Goal: Transaction & Acquisition: Purchase product/service

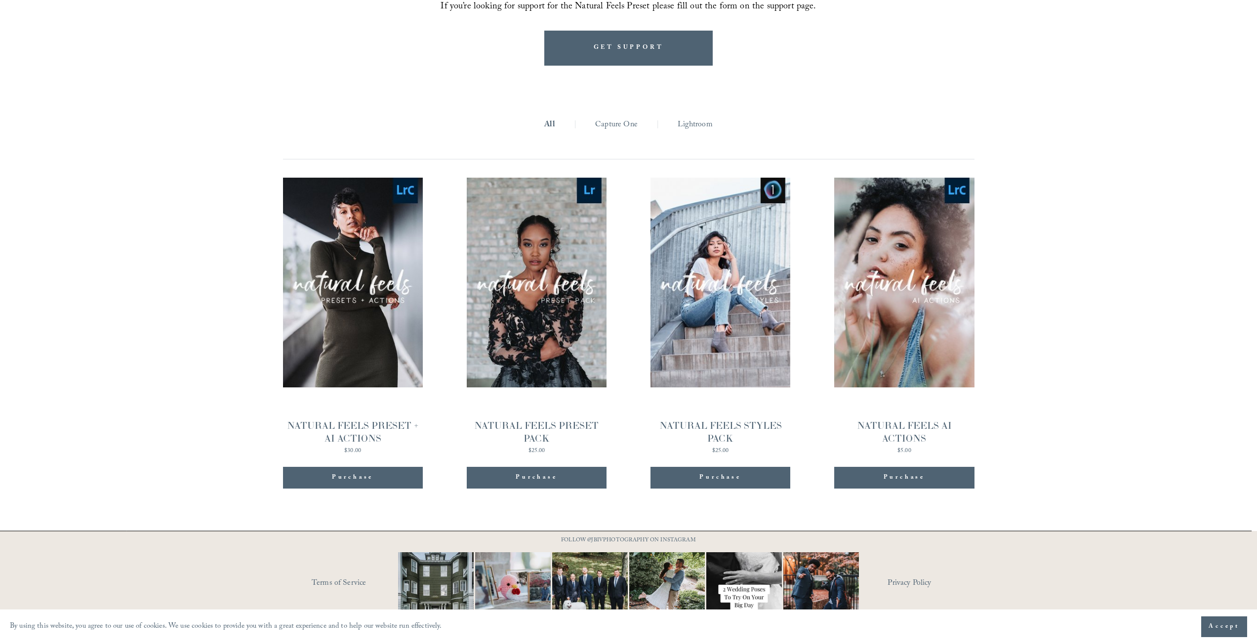
scroll to position [1105, 0]
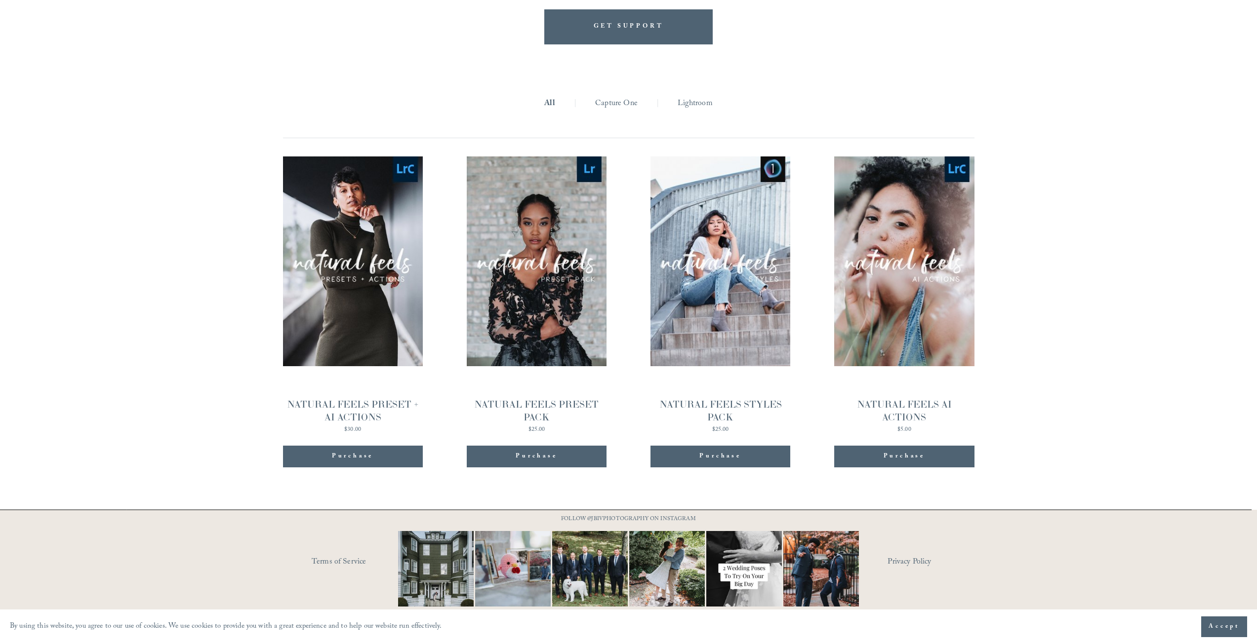
click at [537, 405] on div "NATURAL FEELS PRESET PACK" at bounding box center [537, 411] width 140 height 27
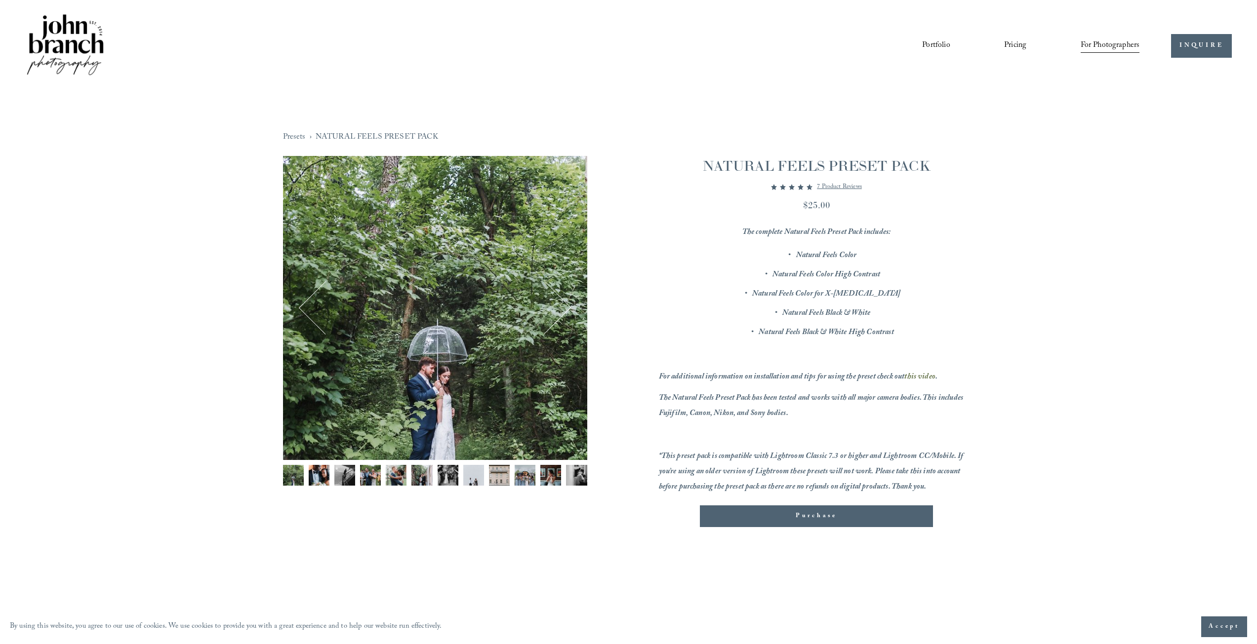
click at [327, 477] on img "Image 2 of 12" at bounding box center [319, 475] width 21 height 21
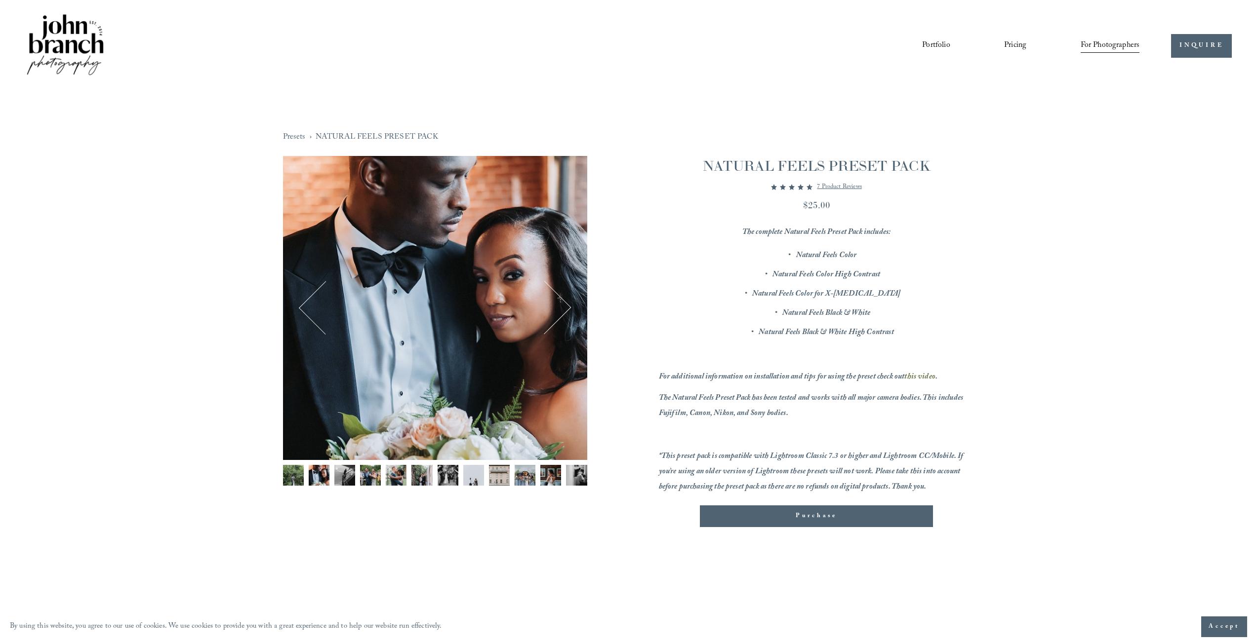
click at [351, 475] on img "Image 3 of 12" at bounding box center [344, 475] width 21 height 21
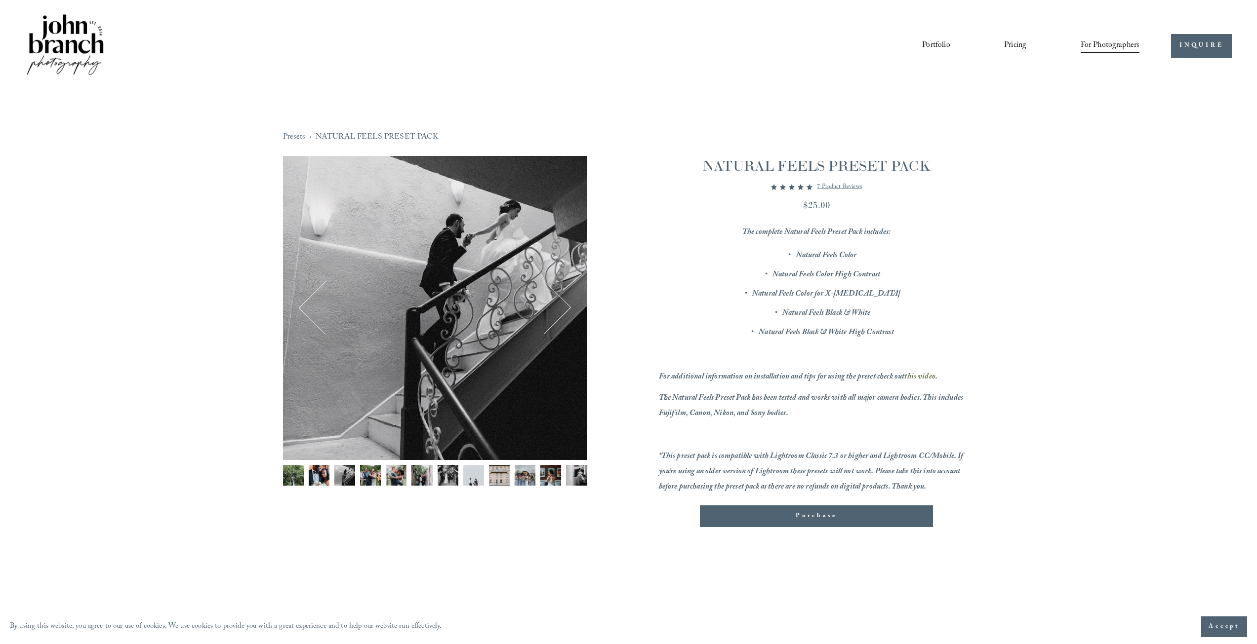
click at [369, 471] on img "Image 4 of 12" at bounding box center [370, 475] width 21 height 21
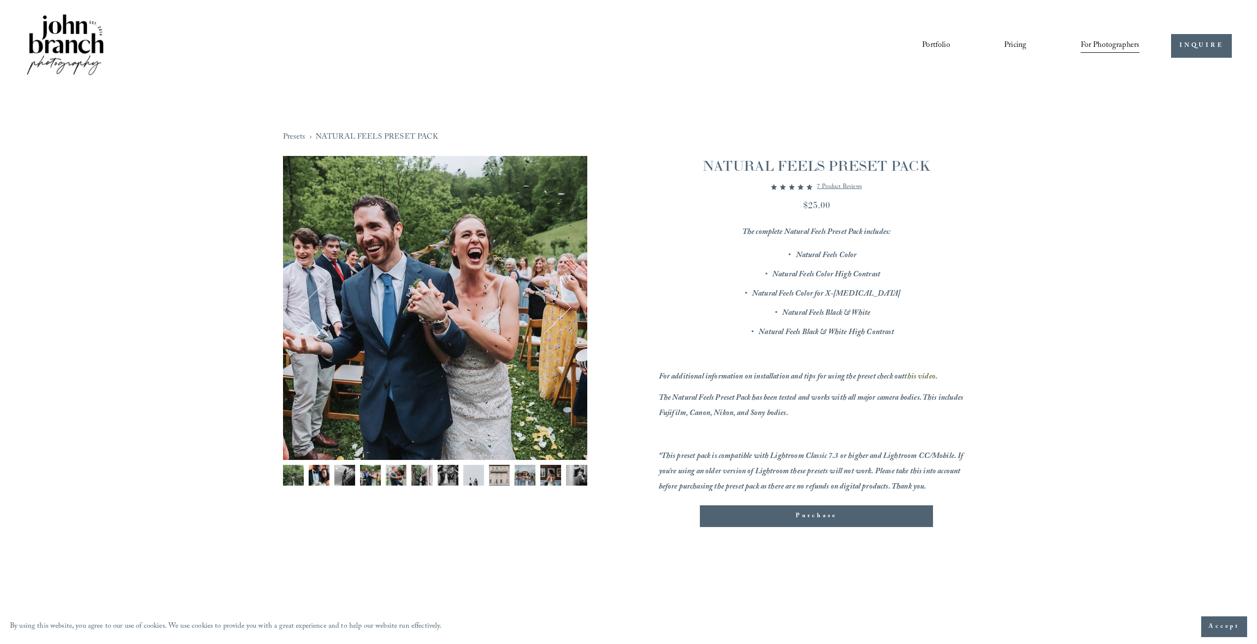
click at [396, 472] on img "Image 5 of 12" at bounding box center [396, 475] width 21 height 21
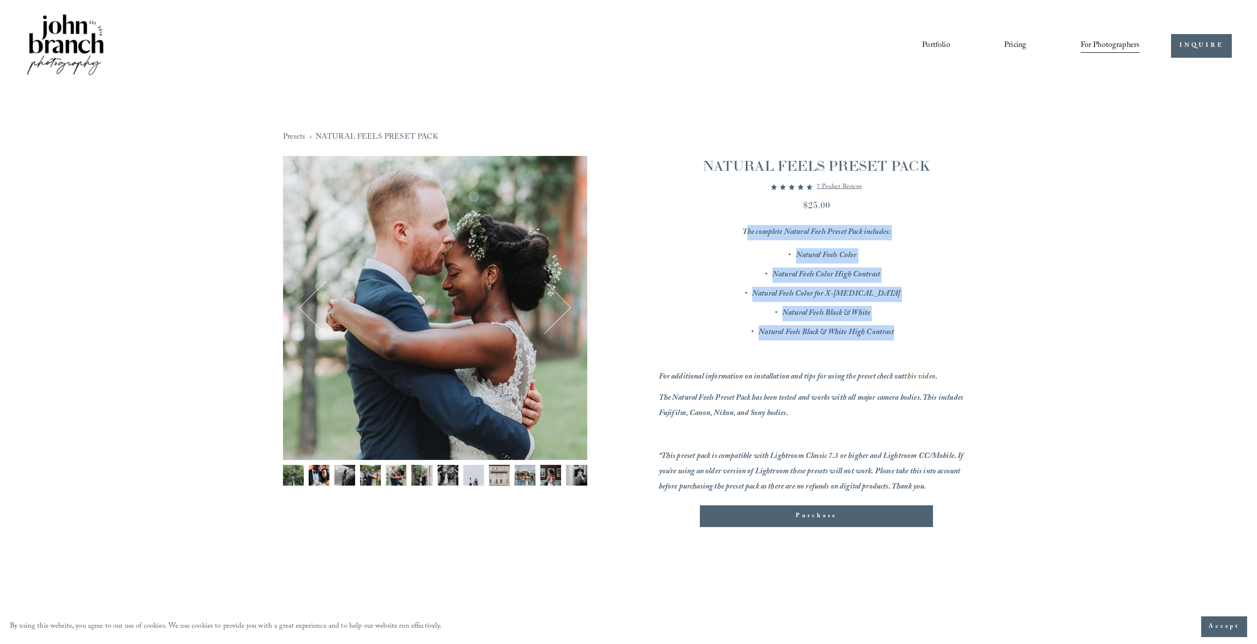
drag, startPoint x: 748, startPoint y: 237, endPoint x: 911, endPoint y: 343, distance: 194.2
click at [911, 343] on div "The complete Natural Feels Preset Pack includes: Natural Feels Color Natural Fe…" at bounding box center [816, 360] width 315 height 270
click at [911, 342] on div "The complete Natural Feels Preset Pack includes: Natural Feels Color Natural Fe…" at bounding box center [816, 360] width 315 height 270
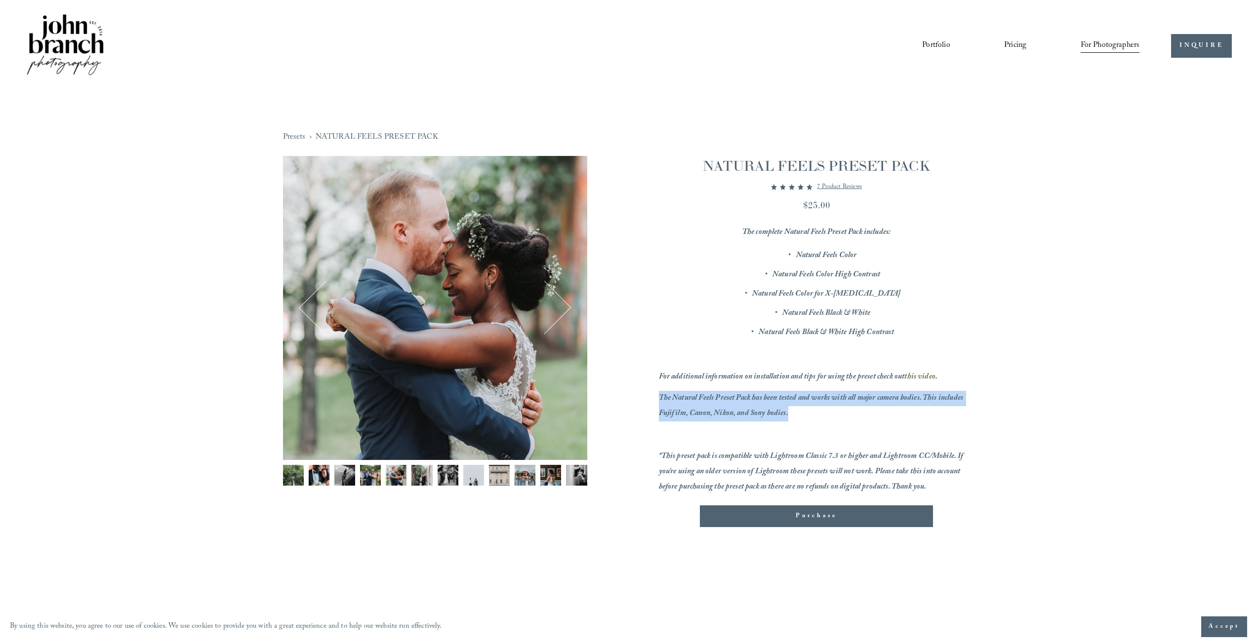
drag, startPoint x: 682, startPoint y: 397, endPoint x: 836, endPoint y: 425, distance: 157.0
click at [833, 429] on div "5 / 12 Image 1 of 12 Image 2 of 12 Image 3 of 12" at bounding box center [628, 356] width 691 height 400
click at [838, 422] on div "The complete Natural Feels Preset Pack includes: Natural Feels Color Natural Fe…" at bounding box center [816, 360] width 315 height 270
drag, startPoint x: 822, startPoint y: 204, endPoint x: 853, endPoint y: 207, distance: 31.2
click at [853, 207] on div "$25.00" at bounding box center [816, 204] width 315 height 13
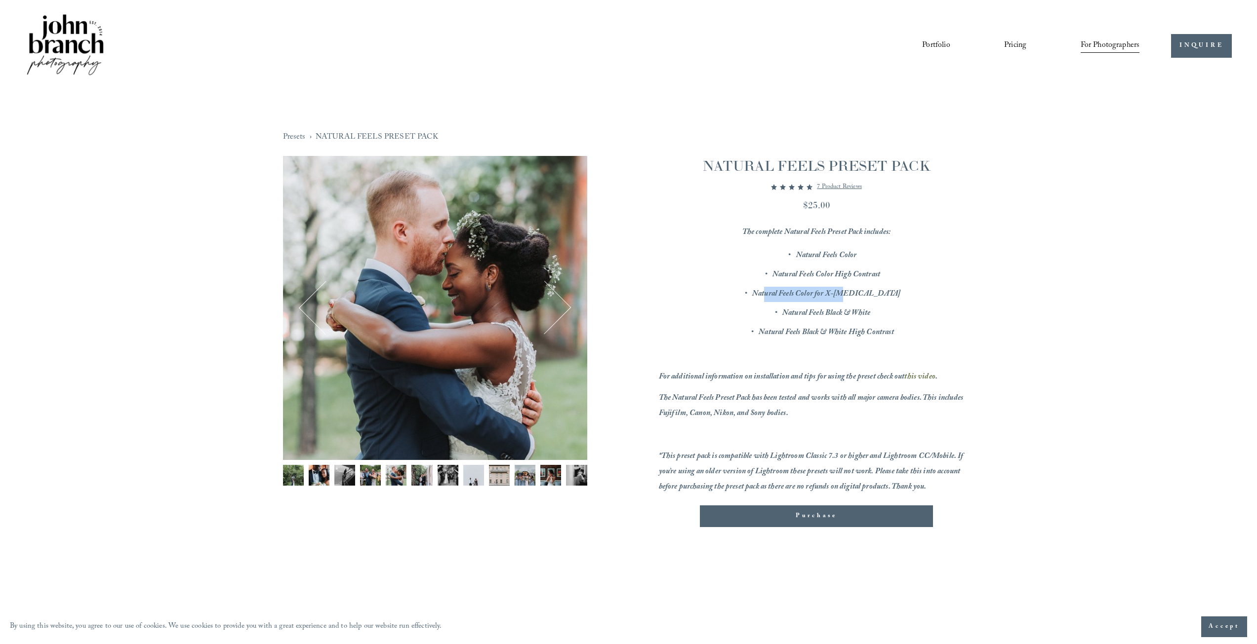
drag, startPoint x: 793, startPoint y: 289, endPoint x: 901, endPoint y: 288, distance: 108.1
click at [901, 288] on p "Natural Feels Color for X-T3" at bounding box center [826, 294] width 296 height 15
click at [840, 290] on em "Natural Feels Color for X-T3" at bounding box center [826, 294] width 148 height 13
